Goal: Information Seeking & Learning: Learn about a topic

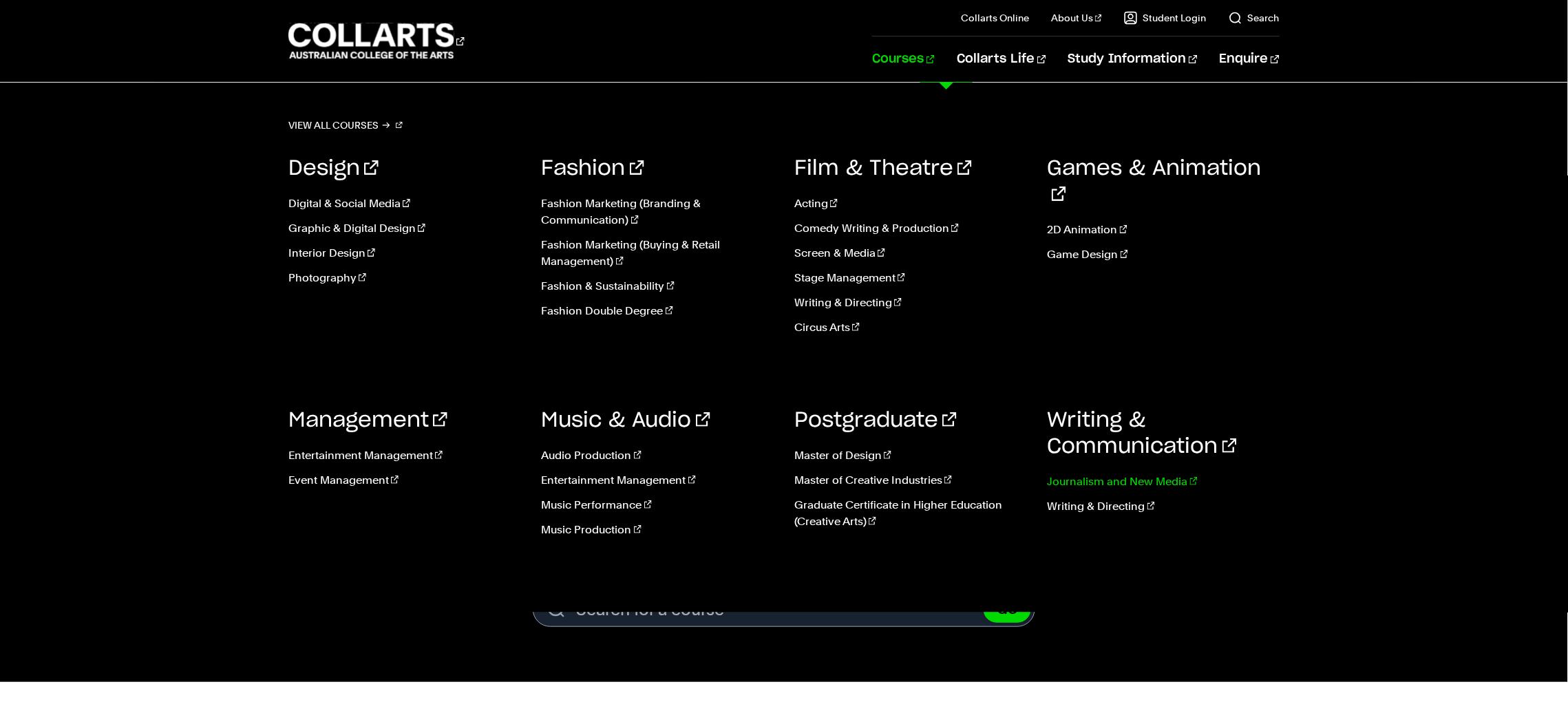
click at [1112, 484] on link "Journalism and New Media" at bounding box center [1163, 481] width 232 height 16
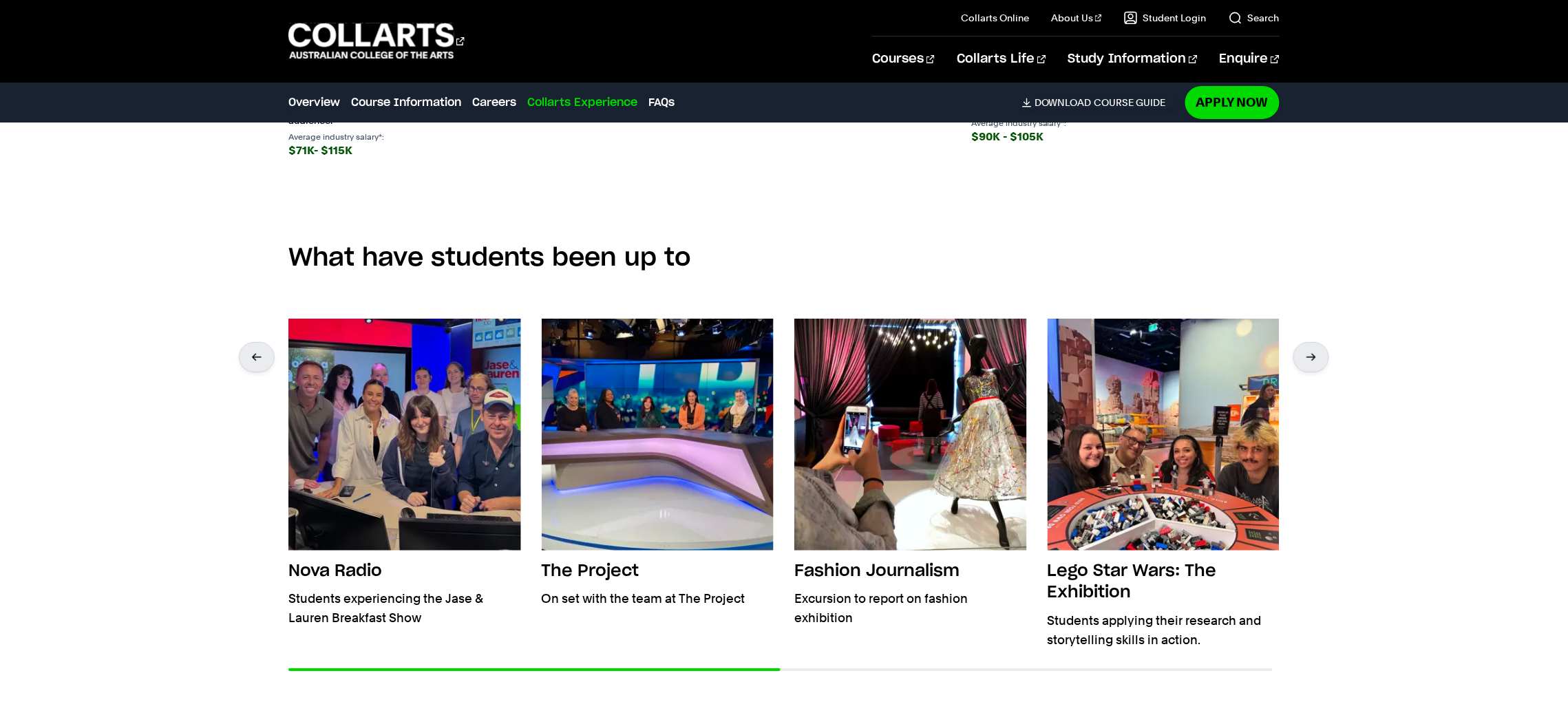
scroll to position [2193, 0]
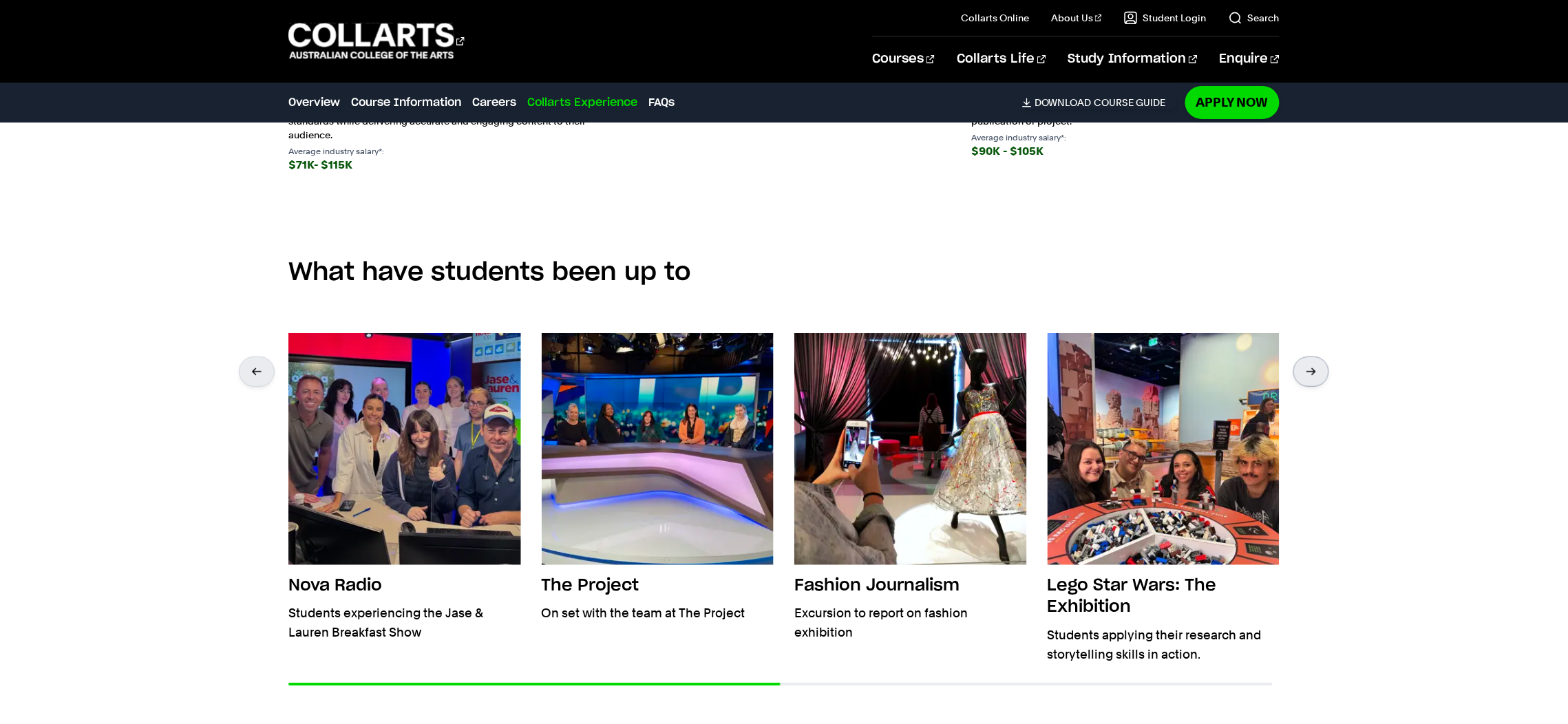
click at [1310, 371] on div at bounding box center [1311, 371] width 36 height 30
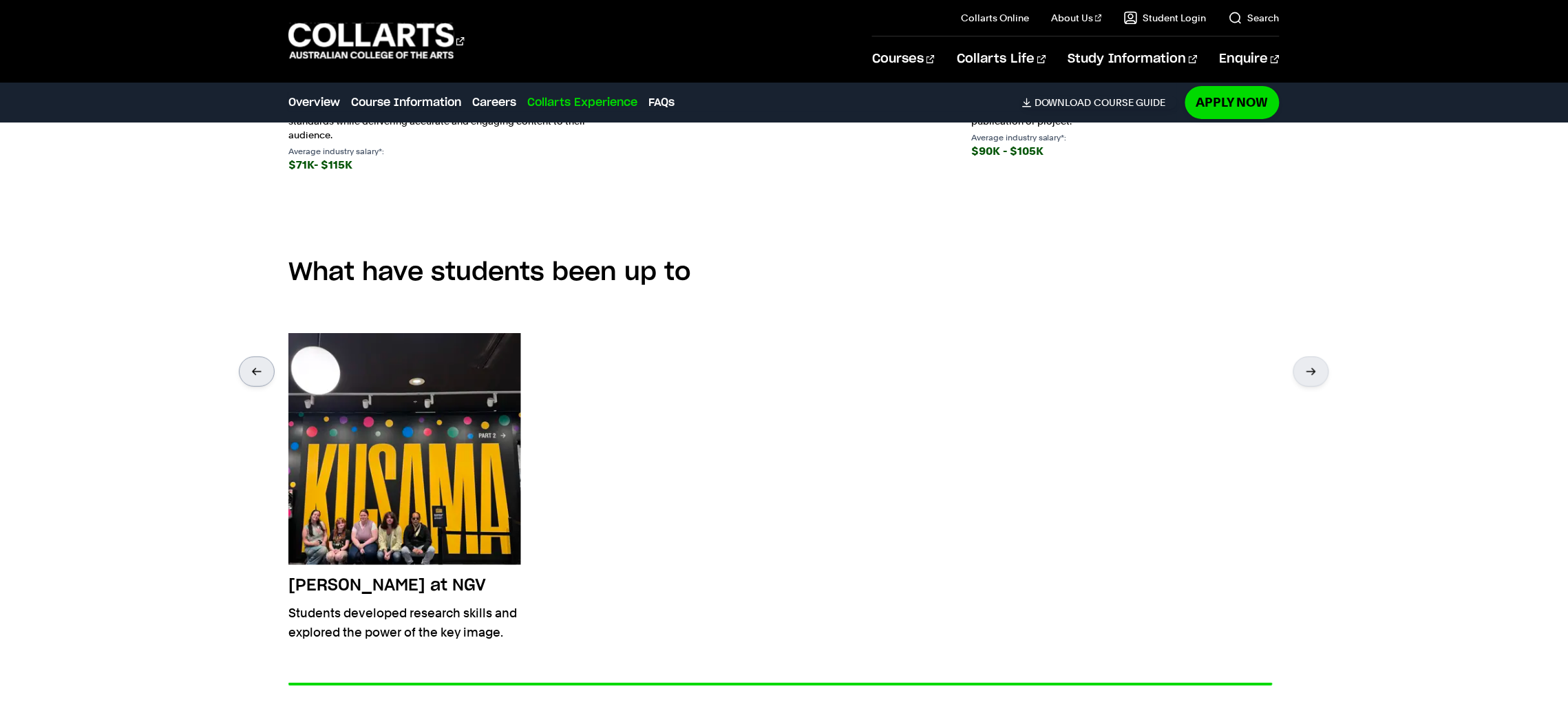
click at [239, 376] on div at bounding box center [257, 371] width 36 height 30
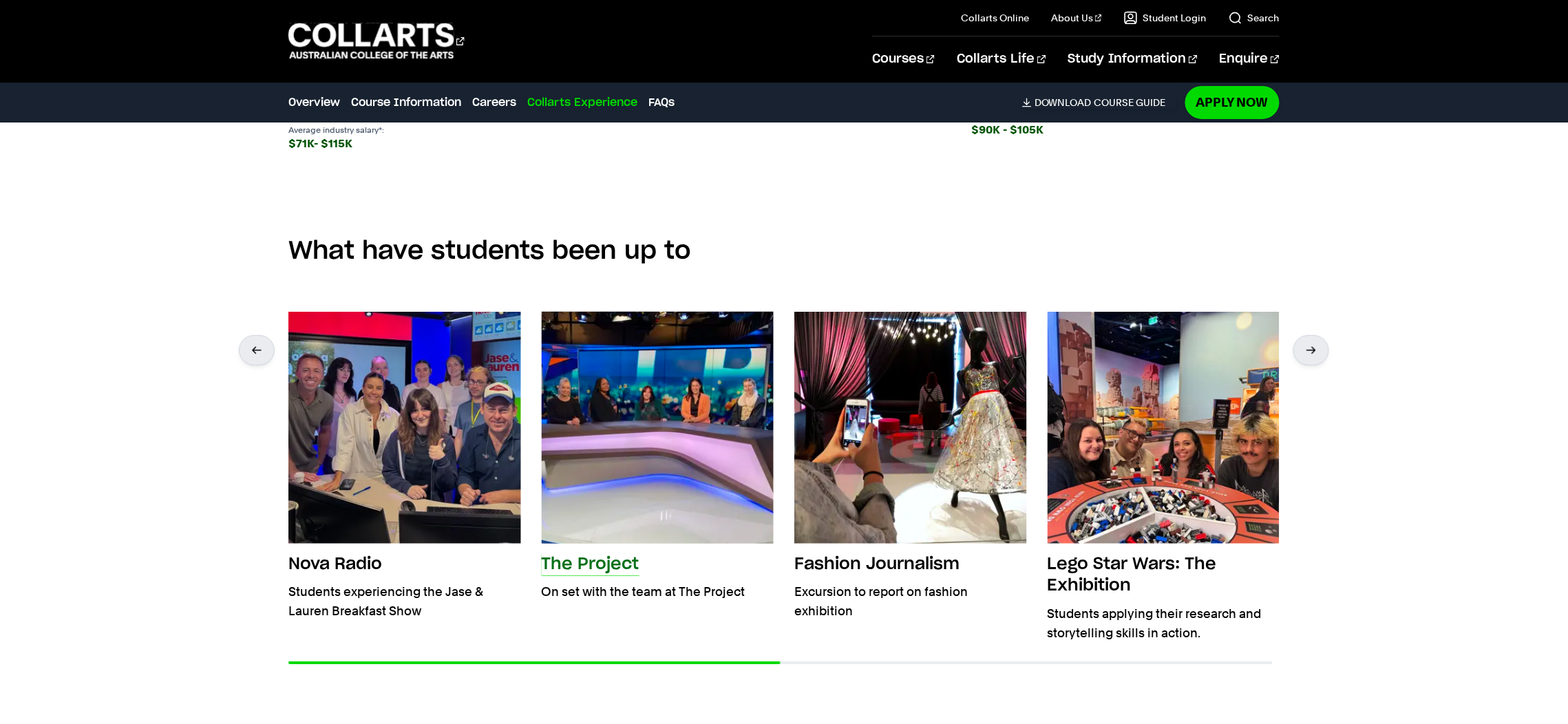
scroll to position [2214, 0]
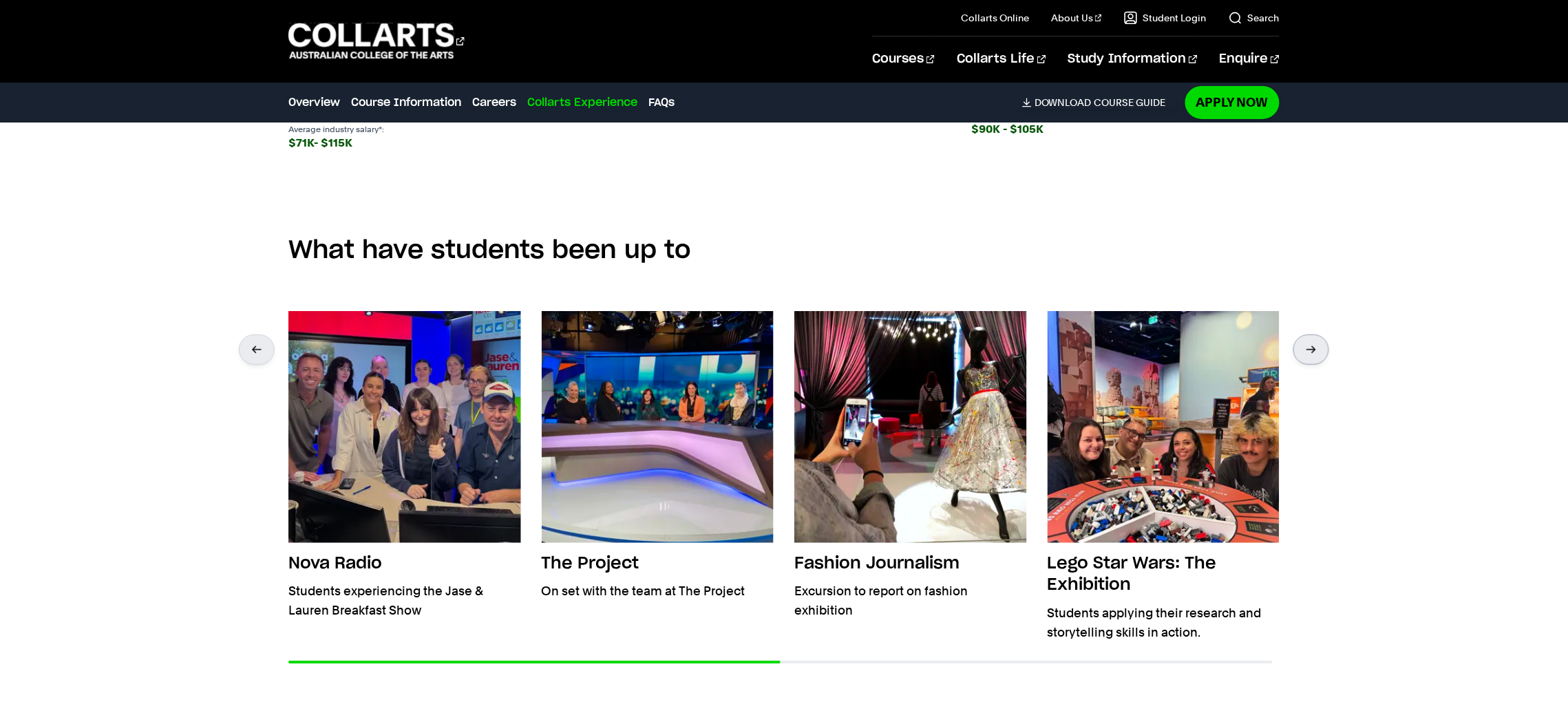
click at [1307, 354] on div at bounding box center [1311, 350] width 36 height 30
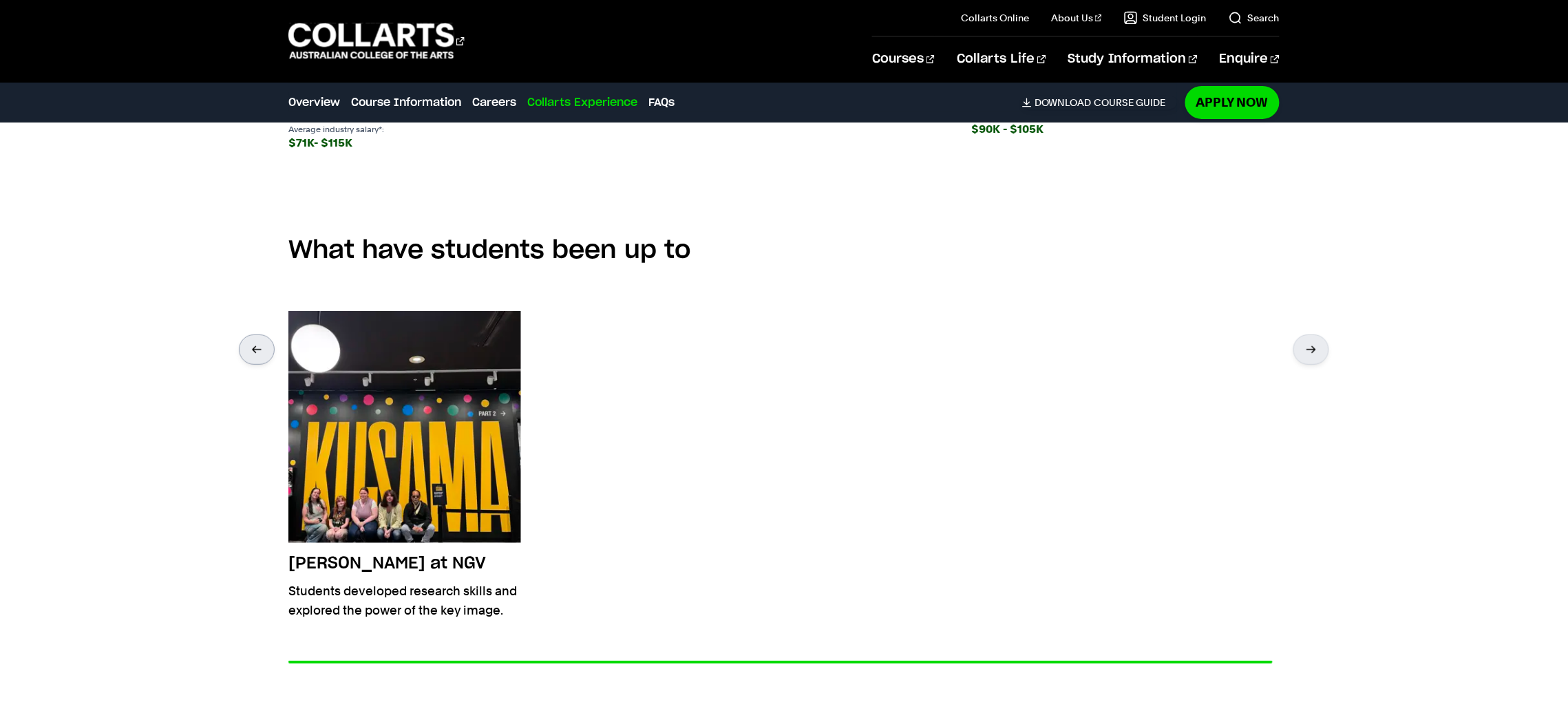
click at [253, 355] on div at bounding box center [257, 350] width 36 height 30
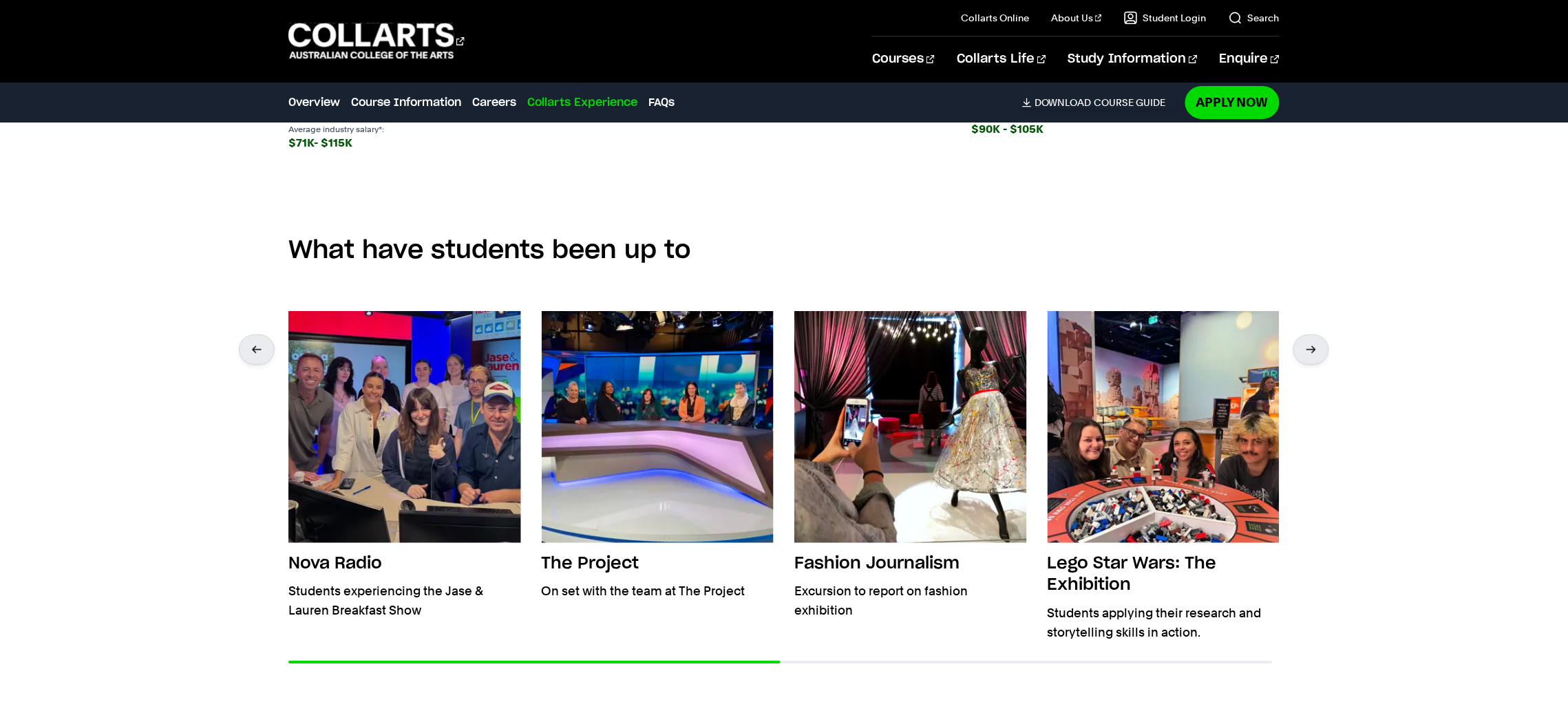
click at [965, 665] on div at bounding box center [780, 688] width 984 height 55
drag, startPoint x: 755, startPoint y: 667, endPoint x: 984, endPoint y: 681, distance: 229.4
click at [984, 681] on div at bounding box center [780, 688] width 984 height 55
click at [982, 667] on div at bounding box center [780, 688] width 984 height 55
click at [1104, 662] on div at bounding box center [780, 662] width 984 height 3
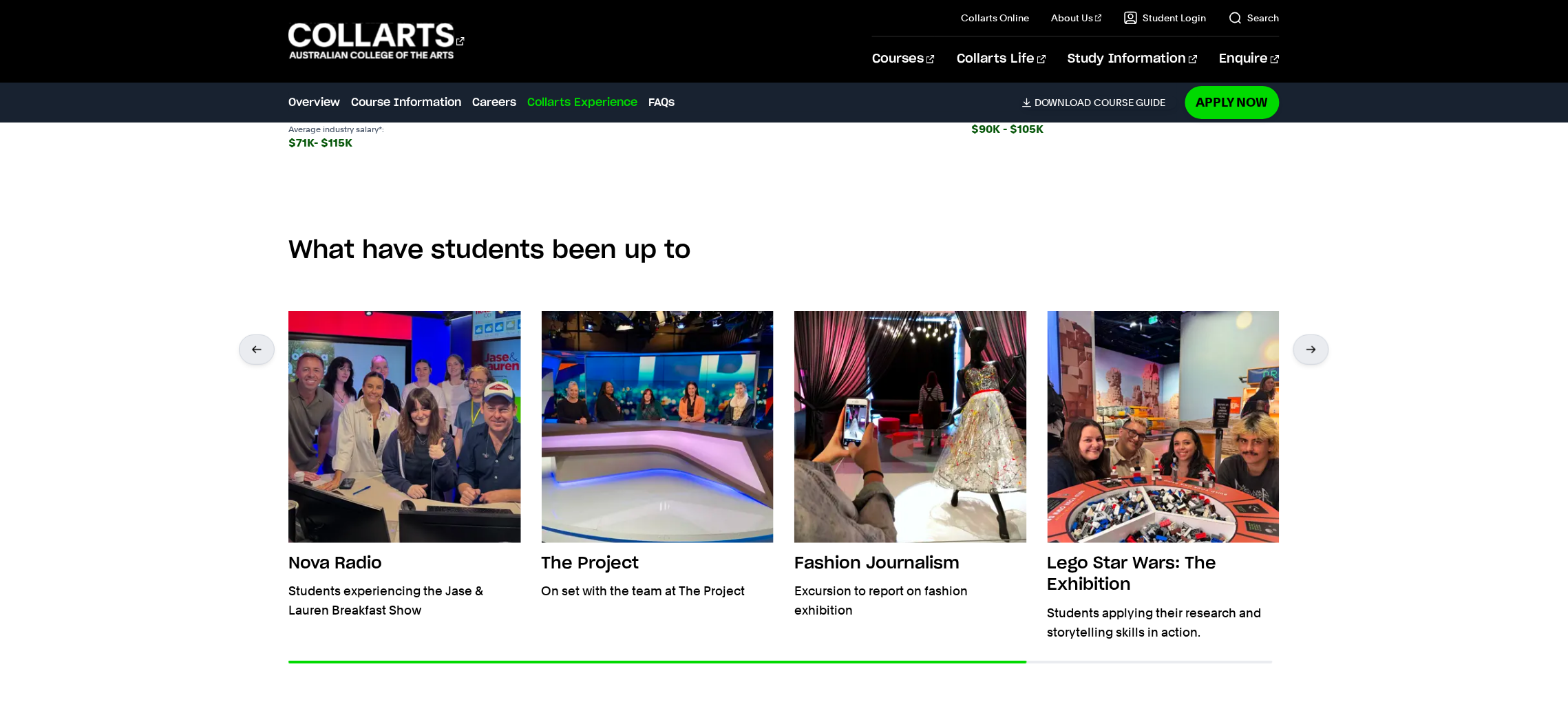
drag, startPoint x: 1102, startPoint y: 658, endPoint x: 1014, endPoint y: 662, distance: 88.1
click at [1102, 657] on div at bounding box center [780, 680] width 984 height 55
drag, startPoint x: 1014, startPoint y: 662, endPoint x: 1184, endPoint y: 659, distance: 170.0
click at [1184, 659] on div at bounding box center [780, 680] width 984 height 55
click at [1184, 658] on div at bounding box center [780, 680] width 984 height 55
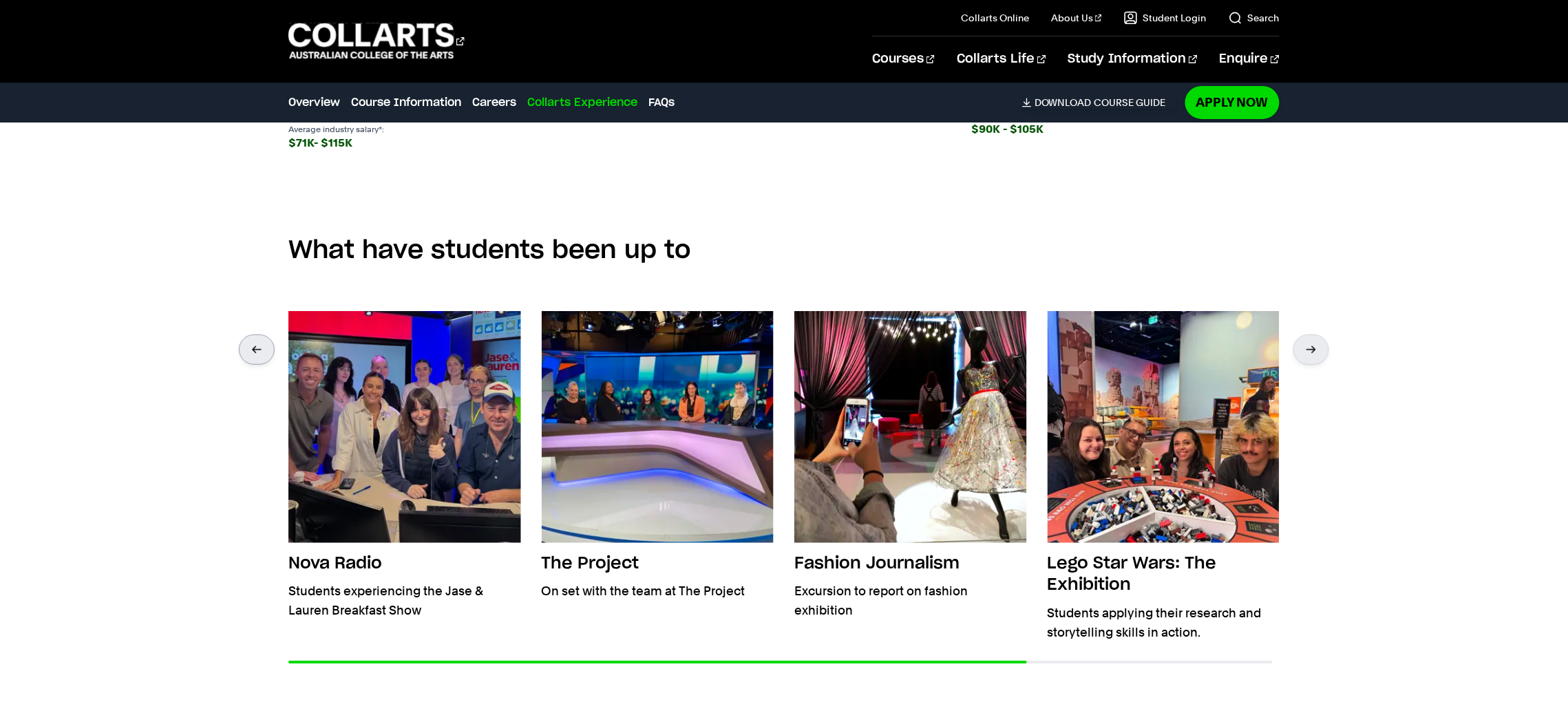
click at [264, 356] on div at bounding box center [257, 350] width 36 height 30
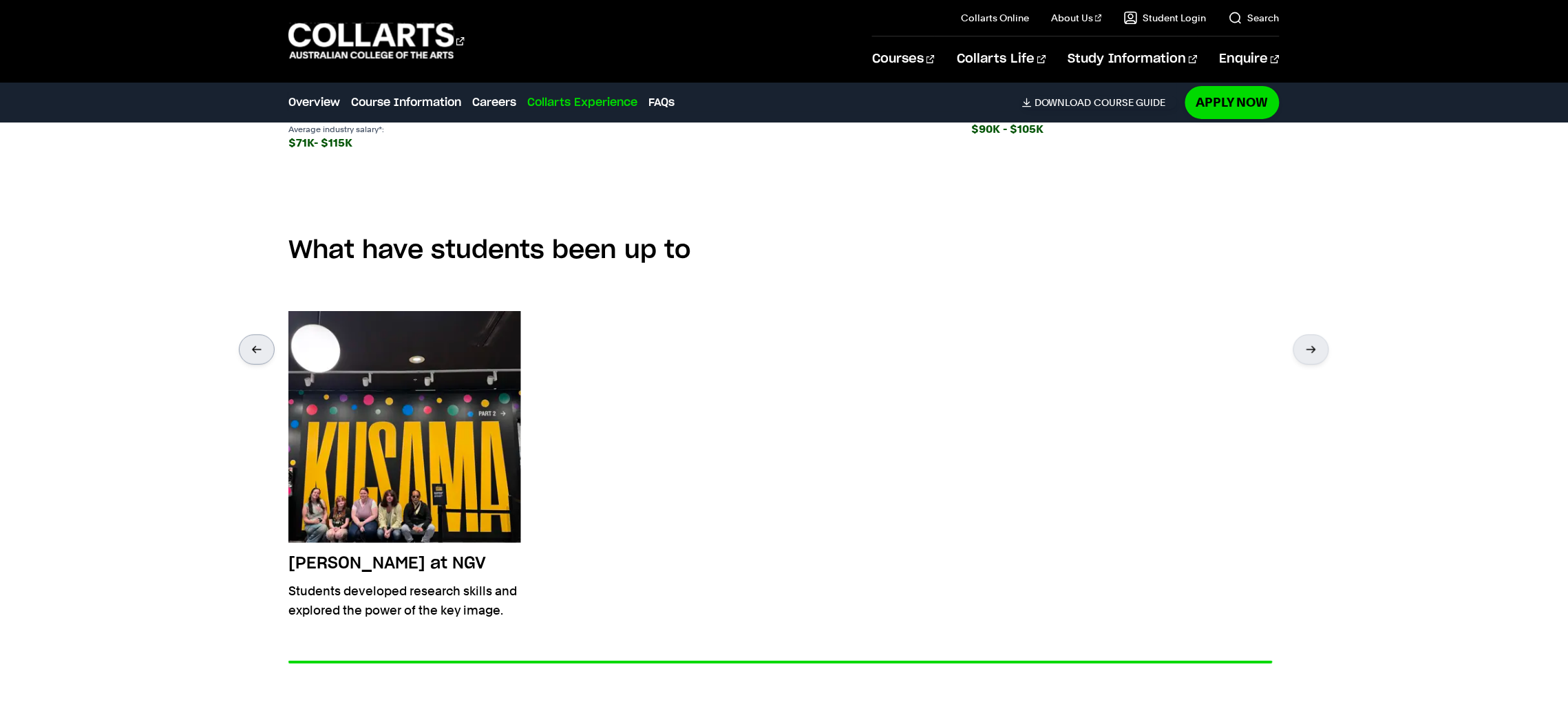
click at [264, 356] on div at bounding box center [257, 350] width 36 height 30
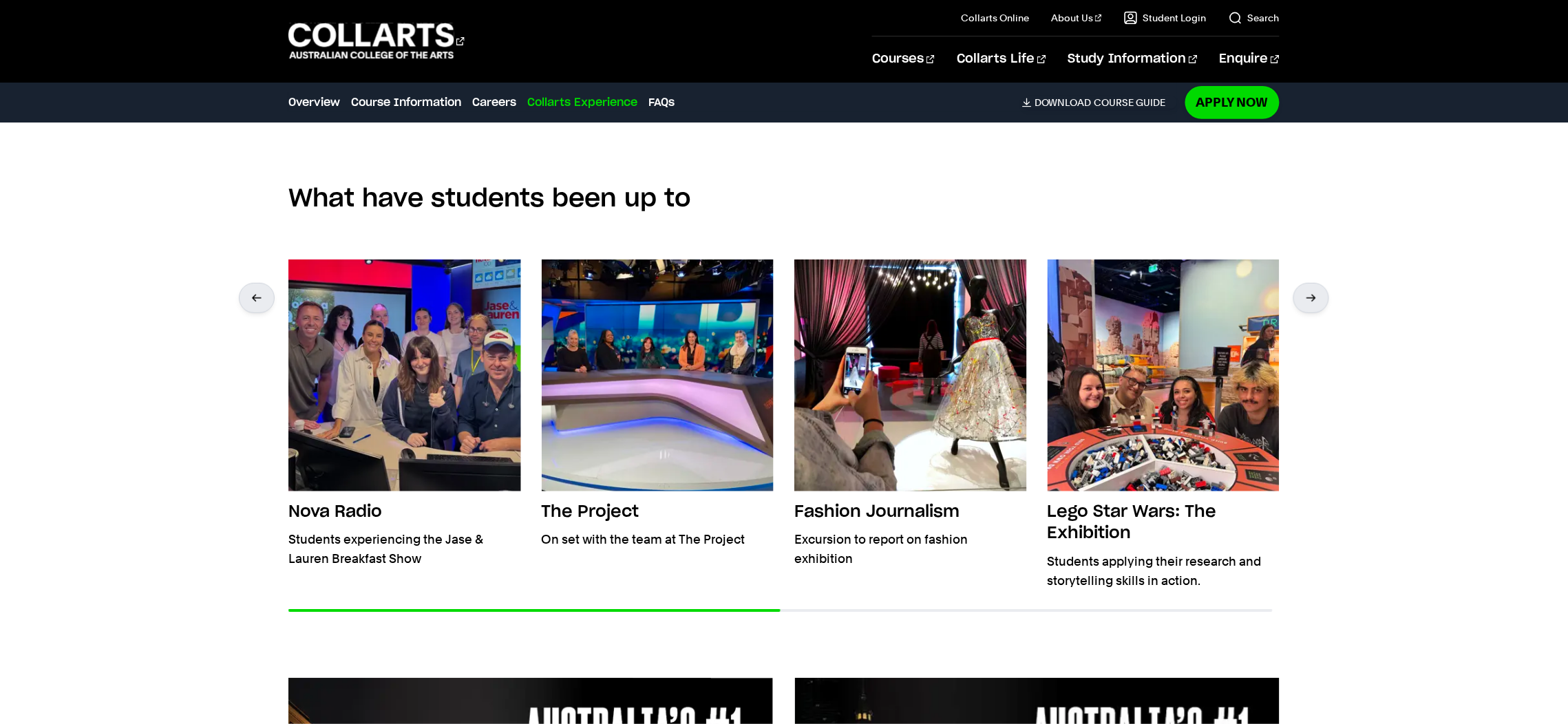
scroll to position [2375, 0]
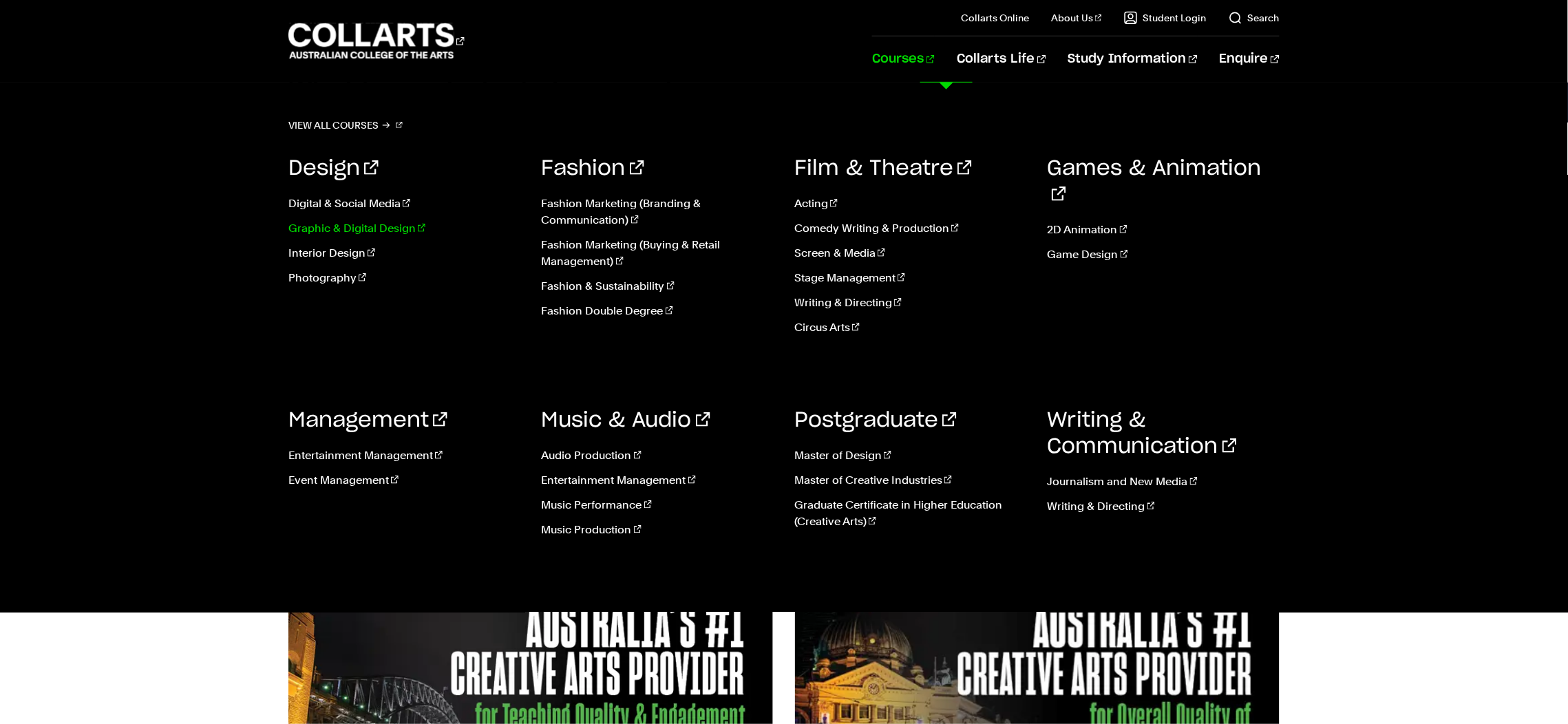
drag, startPoint x: 348, startPoint y: 254, endPoint x: 348, endPoint y: 220, distance: 34.0
click at [348, 254] on link "Interior Design" at bounding box center [404, 253] width 232 height 16
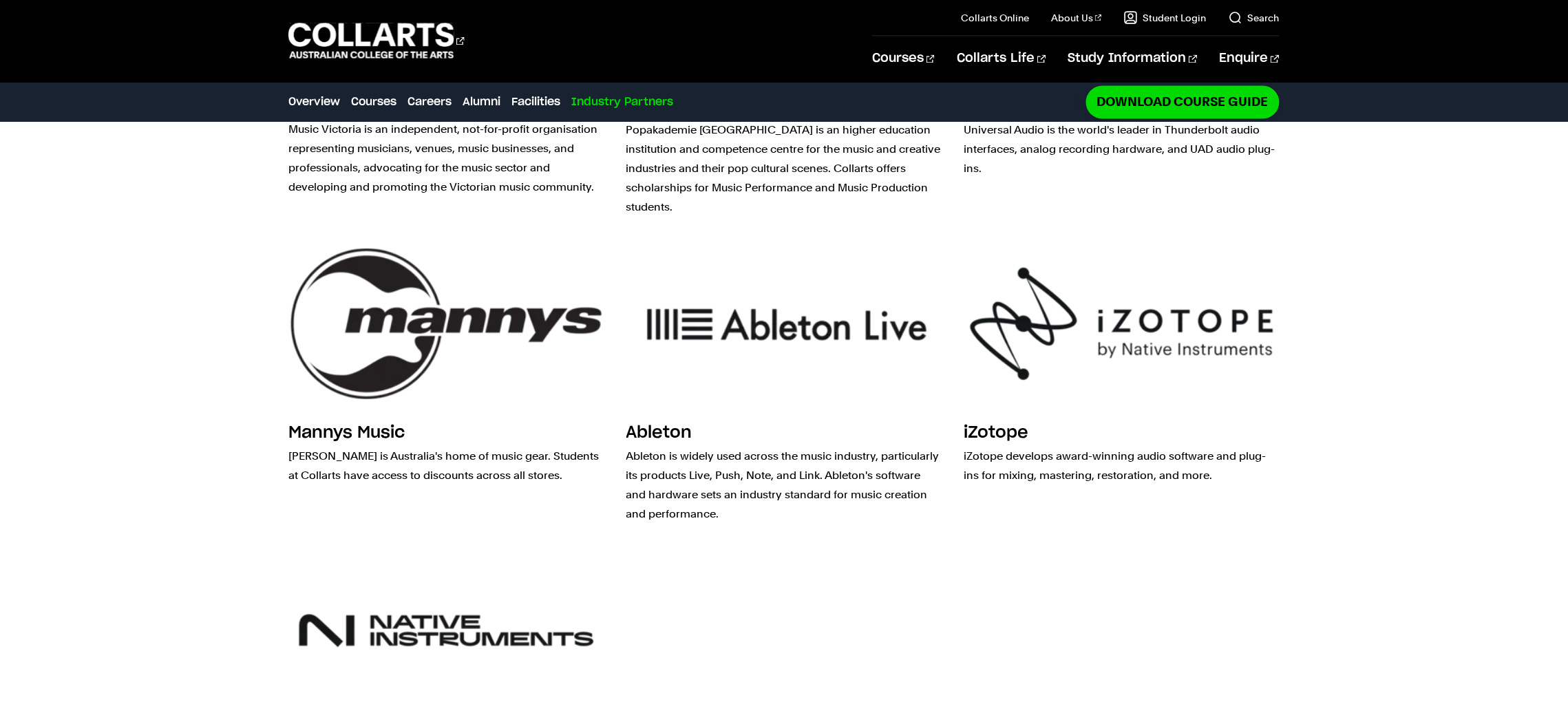
scroll to position [5225, 0]
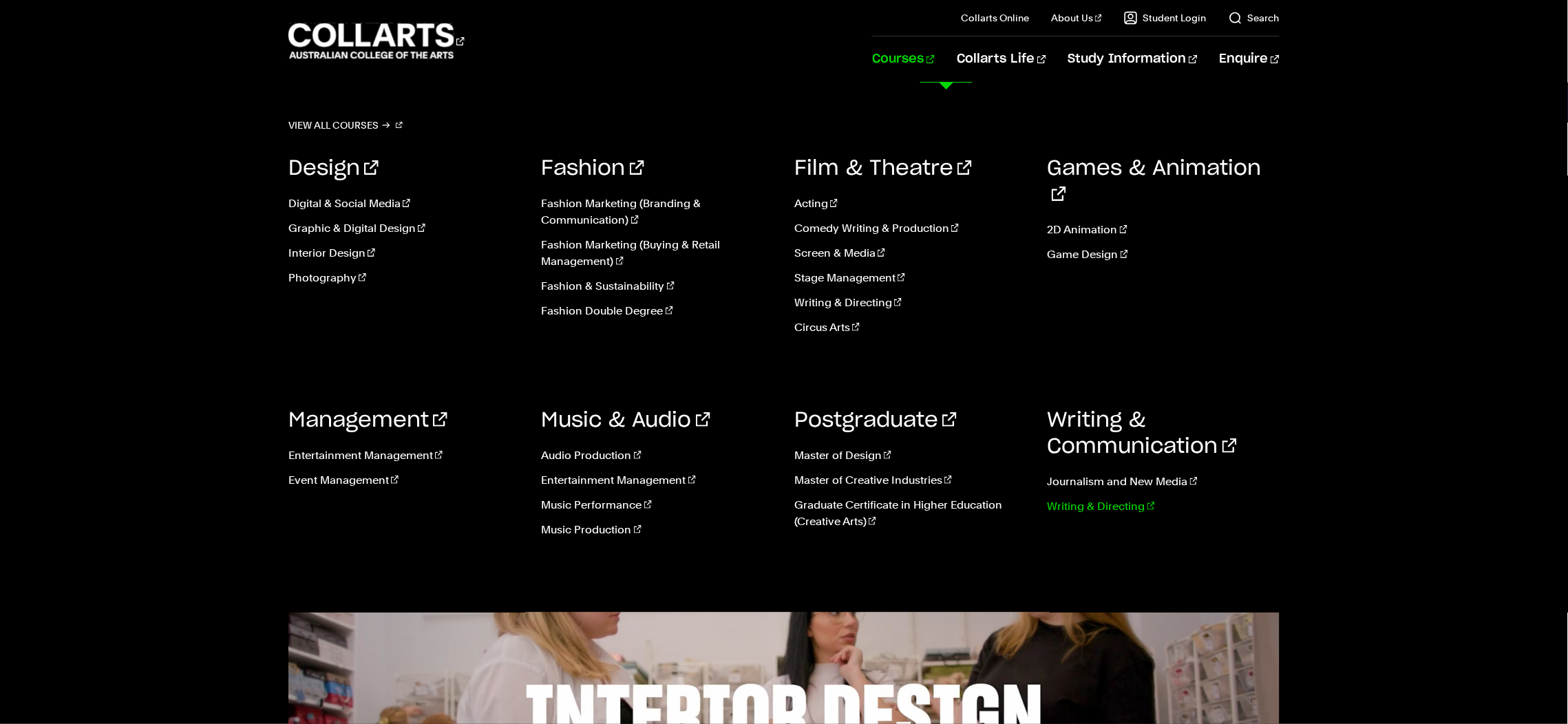
click at [1062, 507] on link "Writing & Directing" at bounding box center [1163, 507] width 232 height 16
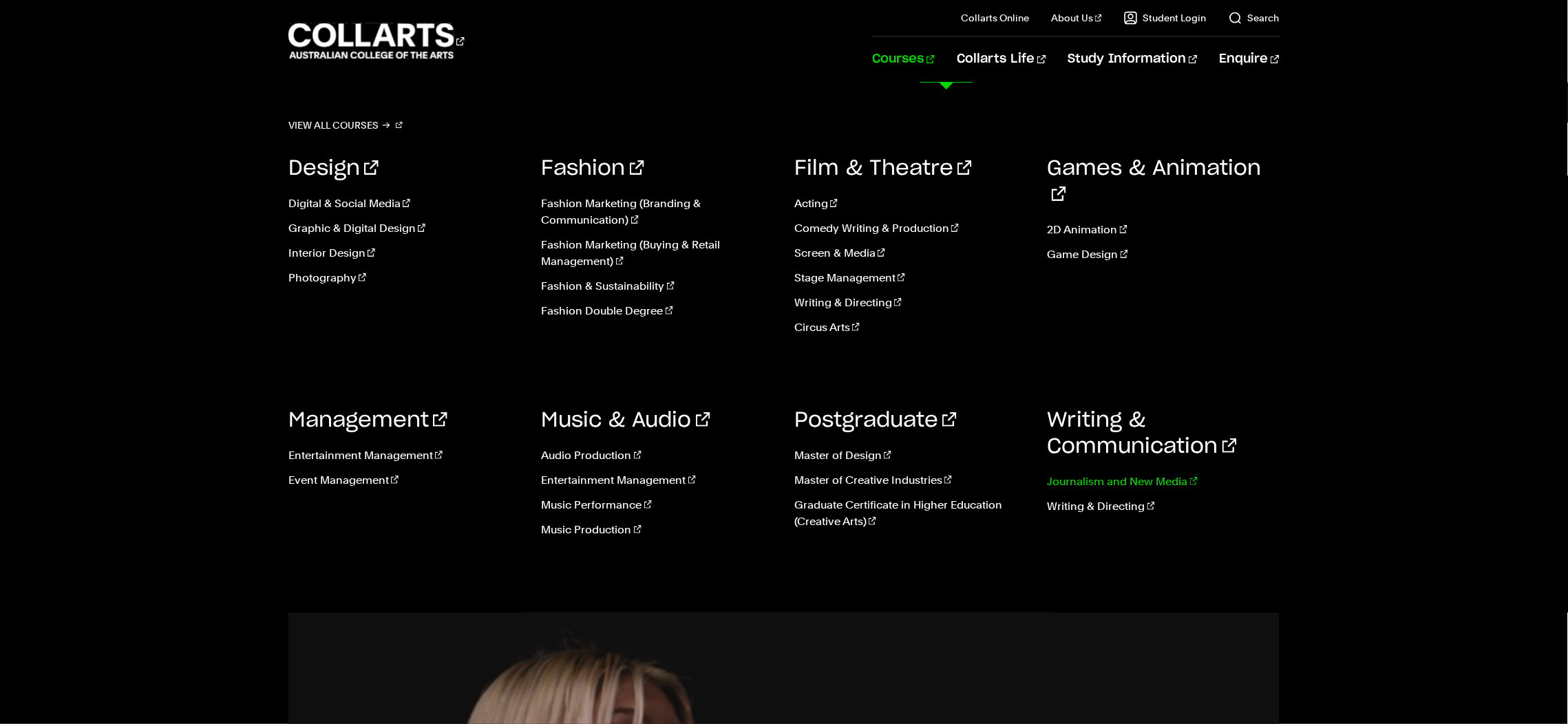
click at [1102, 474] on link "Journalism and New Media" at bounding box center [1163, 481] width 232 height 16
